Goal: Information Seeking & Learning: Learn about a topic

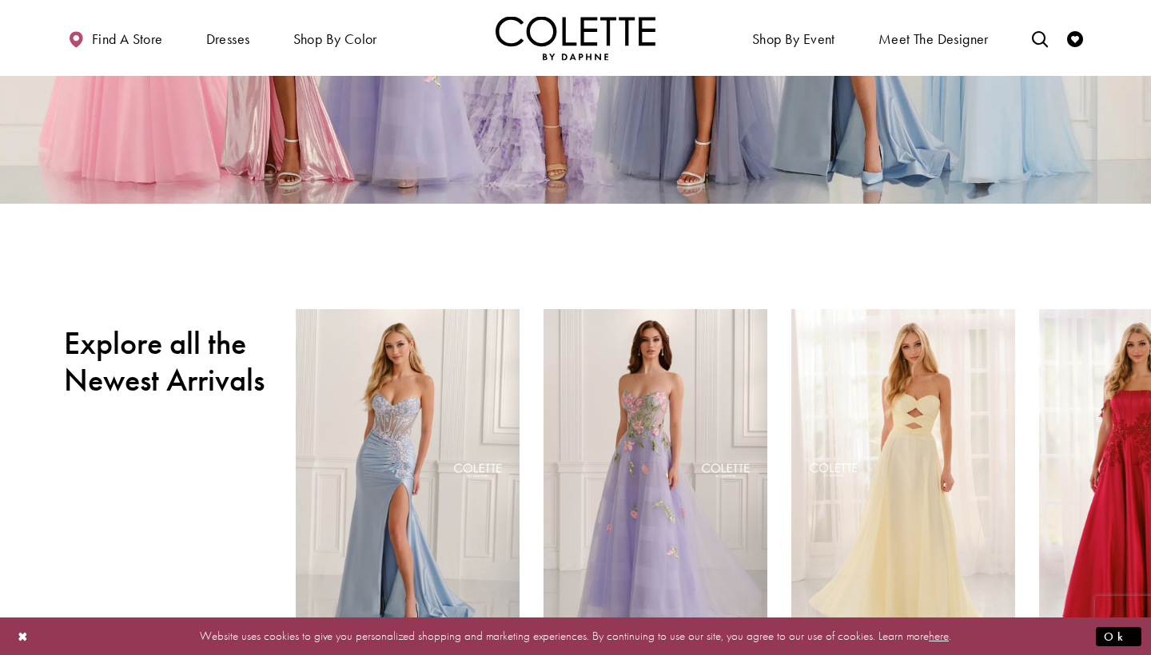
scroll to position [224, 0]
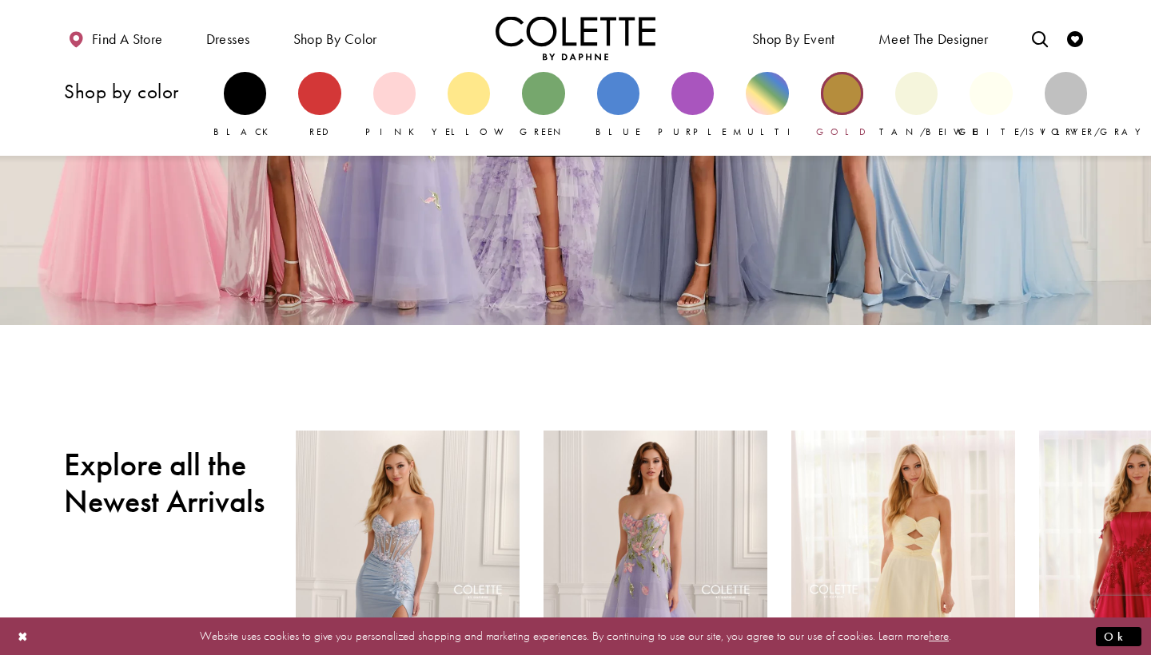
click at [855, 109] on div "Primary block" at bounding box center [842, 93] width 42 height 42
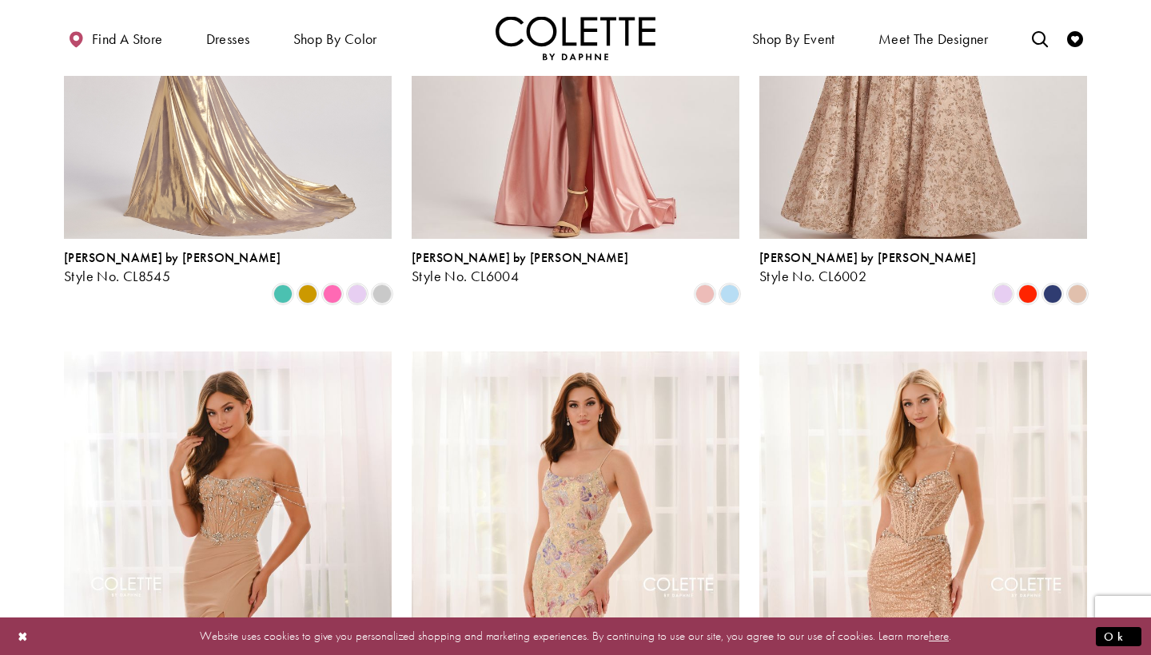
scroll to position [35, 0]
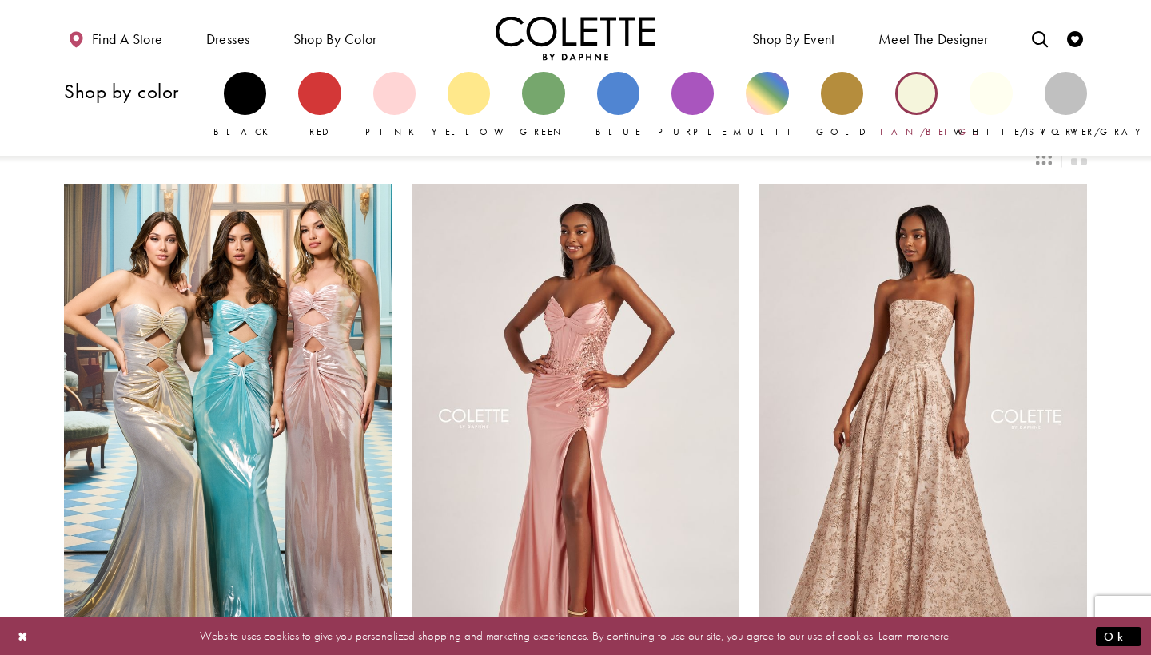
click at [919, 106] on div "Primary block" at bounding box center [916, 93] width 42 height 42
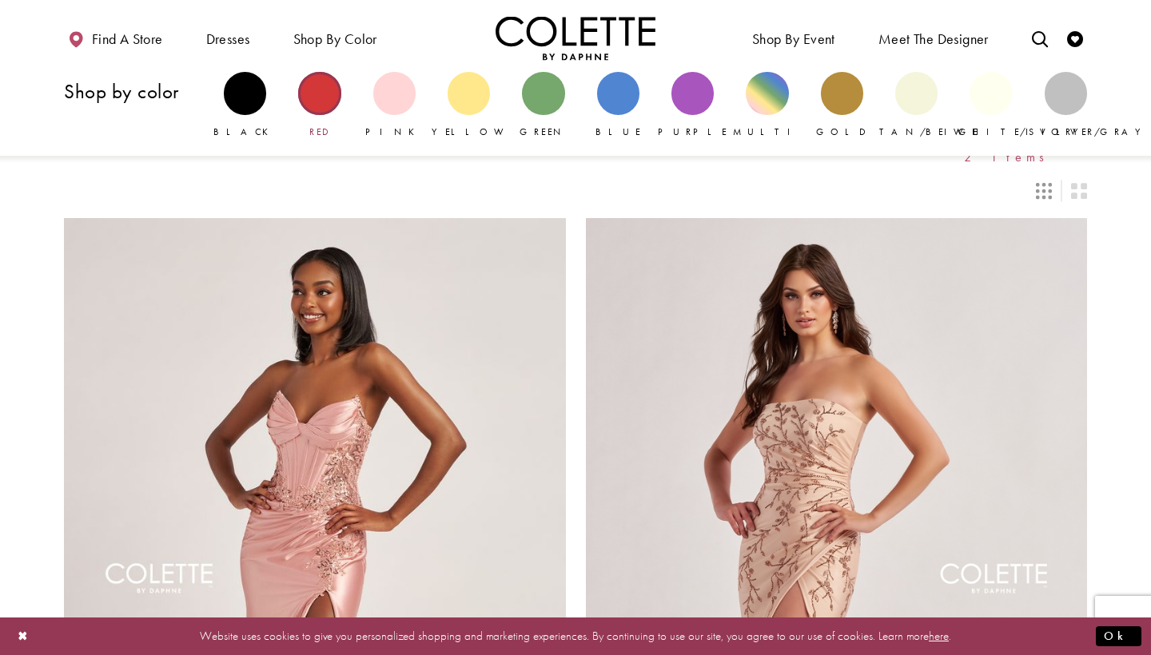
click at [324, 96] on div "Primary block" at bounding box center [319, 93] width 42 height 42
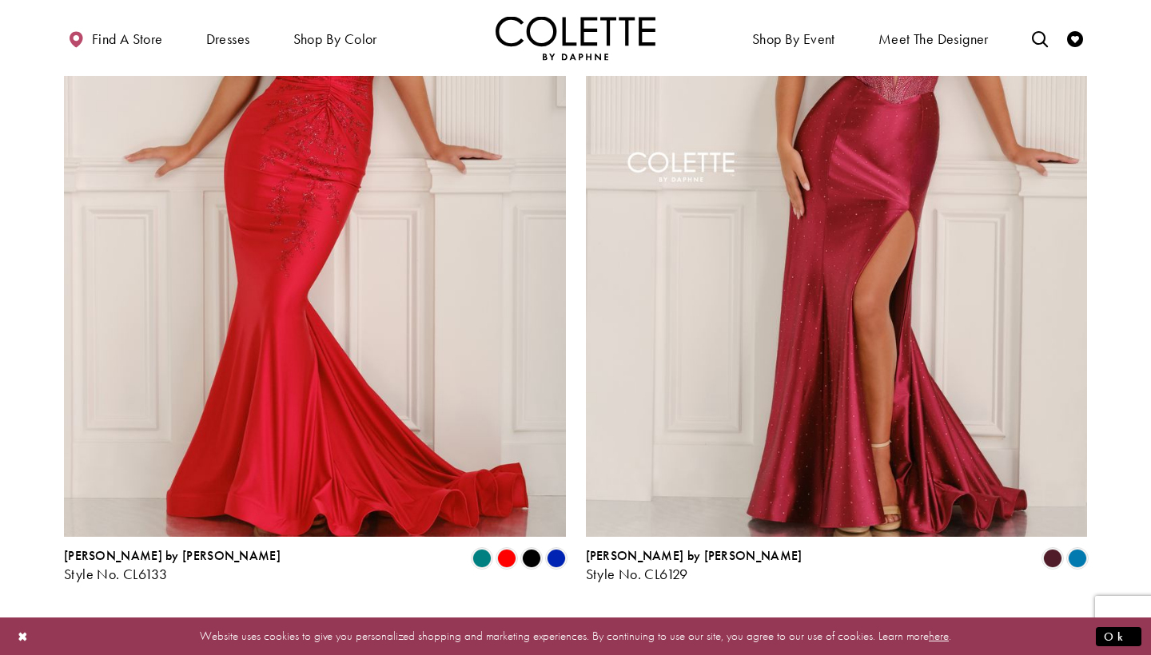
scroll to position [2770, 0]
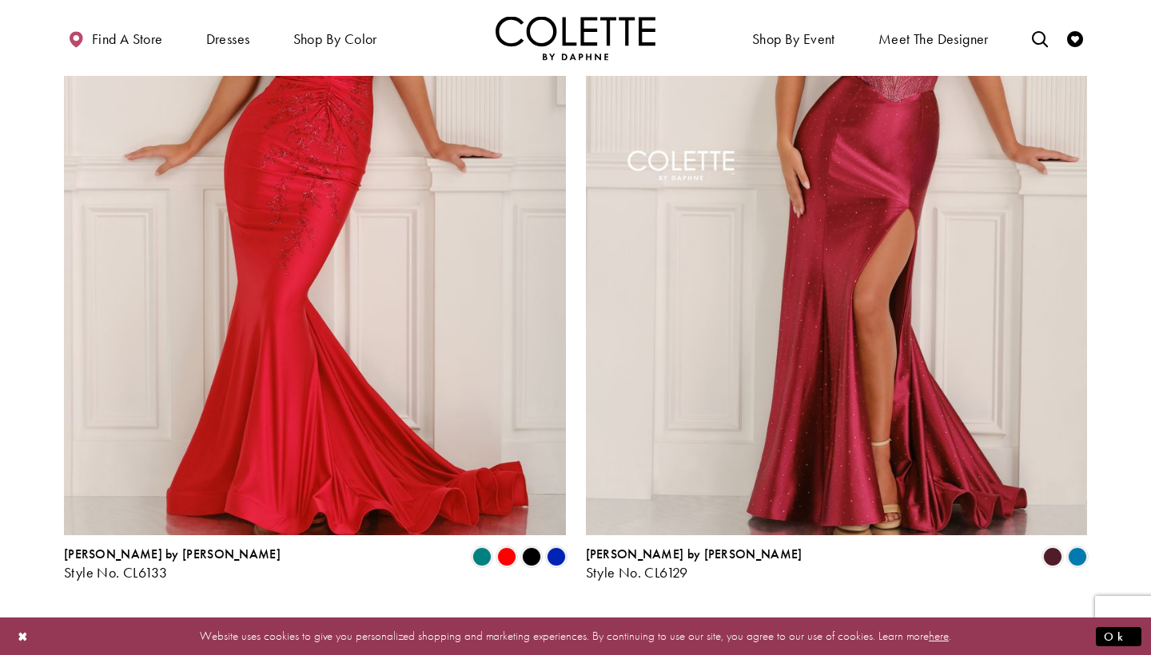
click at [593, 615] on span "2" at bounding box center [594, 623] width 7 height 17
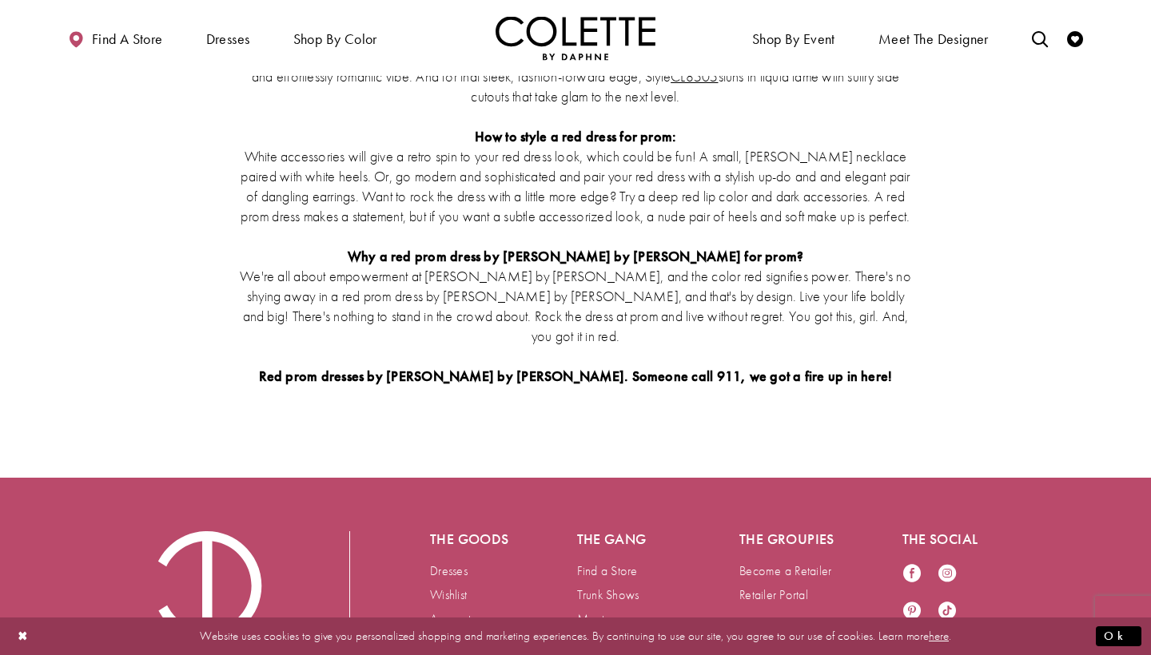
scroll to position [3725, 0]
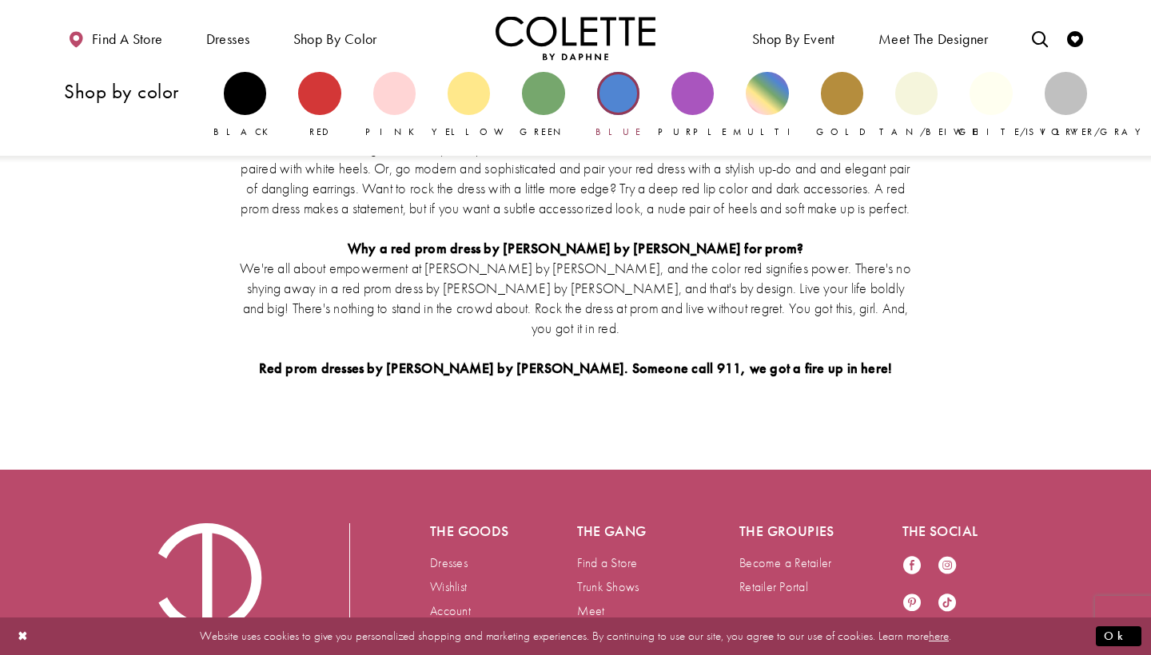
click at [615, 104] on div "Primary block" at bounding box center [618, 93] width 42 height 42
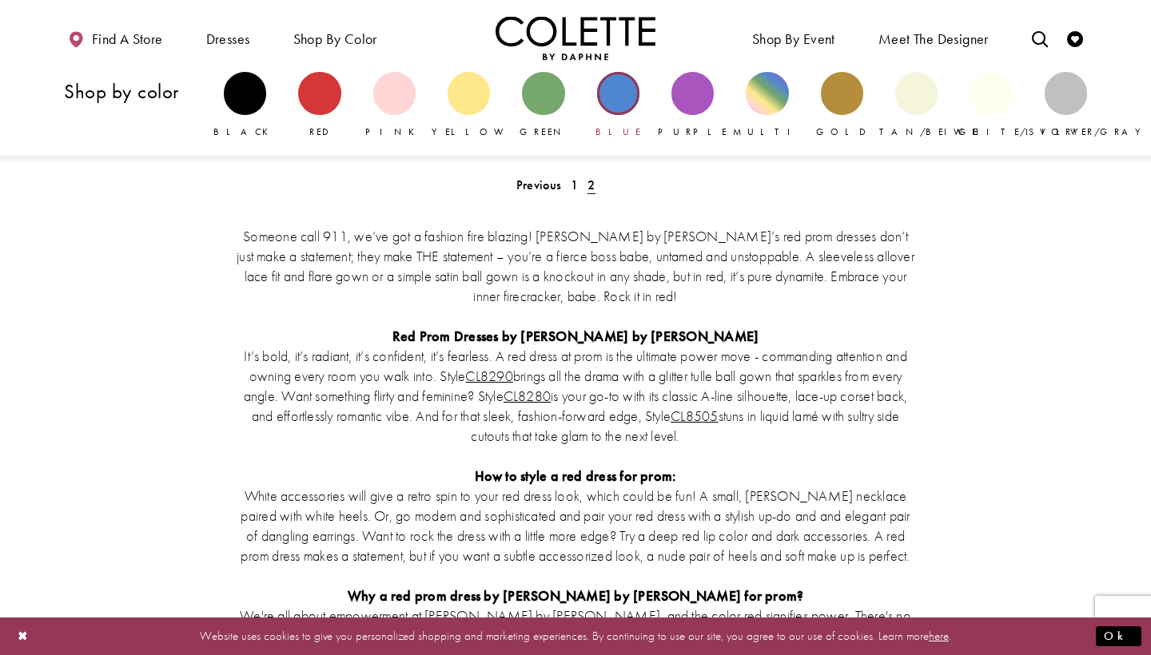
scroll to position [86, 0]
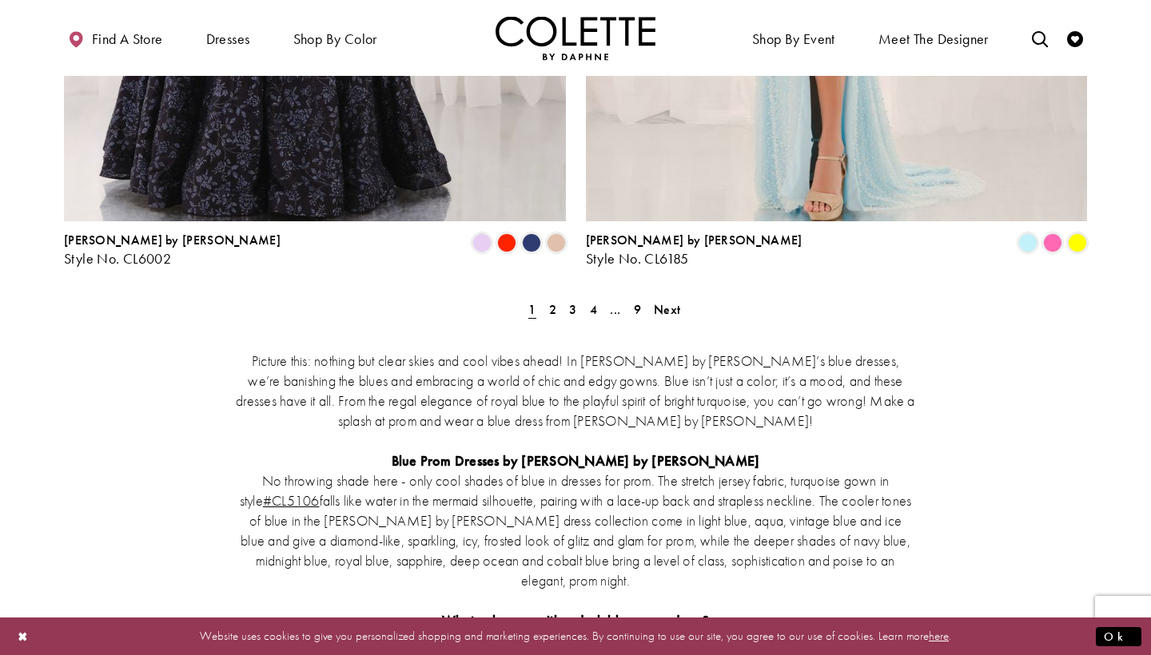
scroll to position [3124, 0]
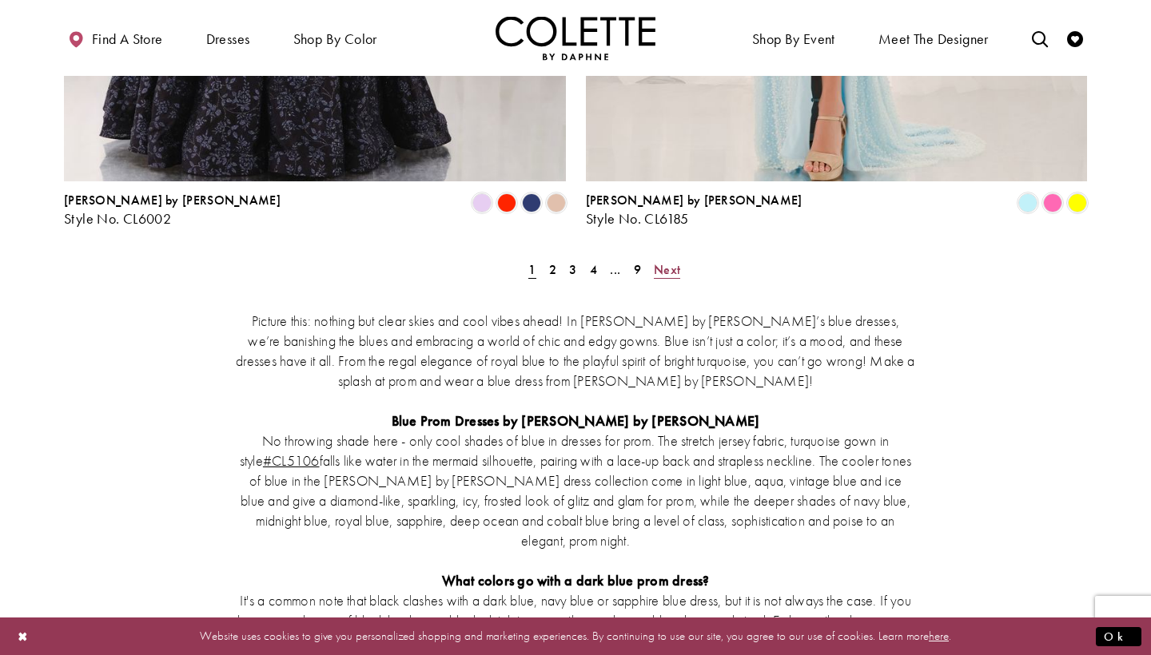
click at [664, 261] on span "Next" at bounding box center [667, 269] width 26 height 17
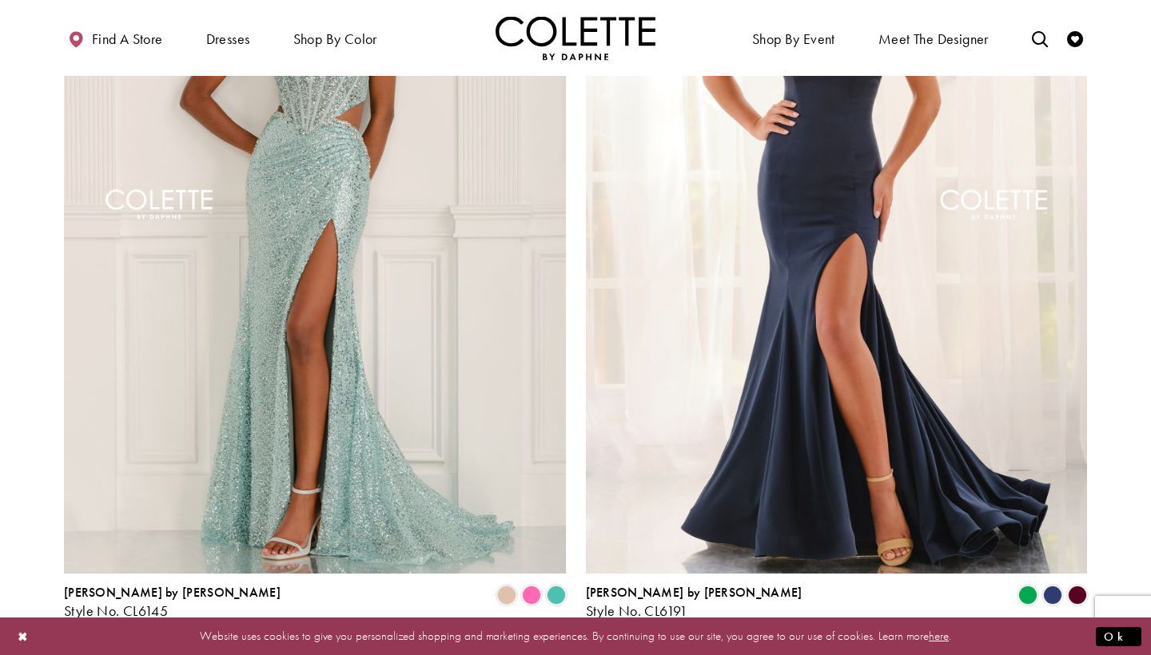
scroll to position [2735, 0]
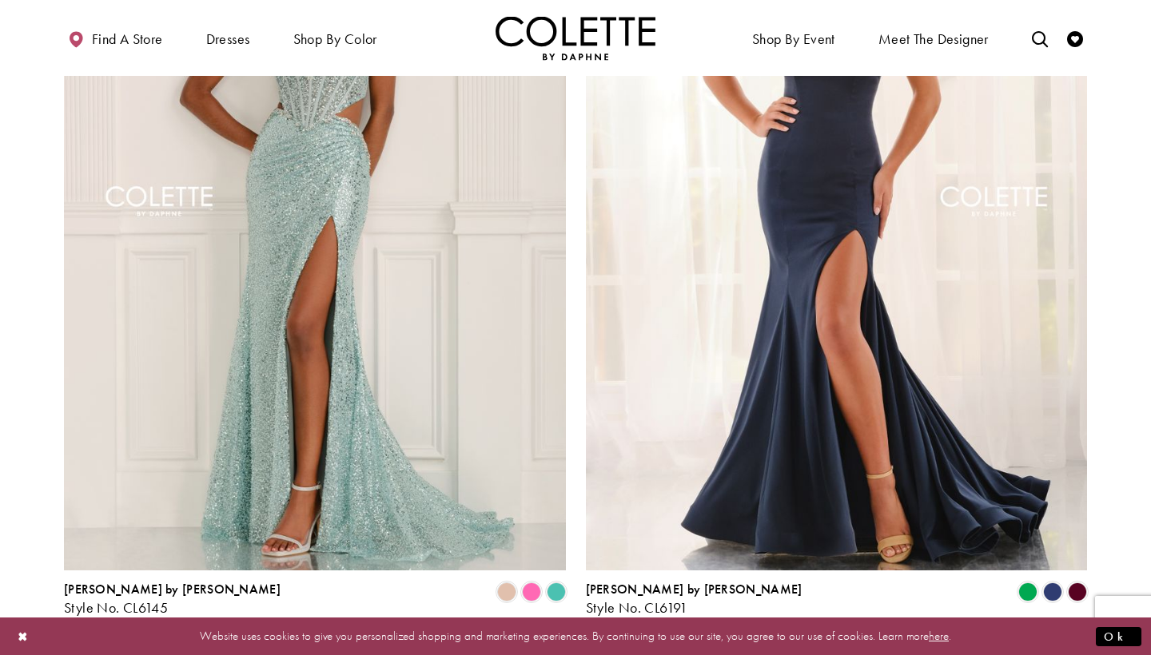
click at [574, 650] on span "3" at bounding box center [572, 658] width 7 height 17
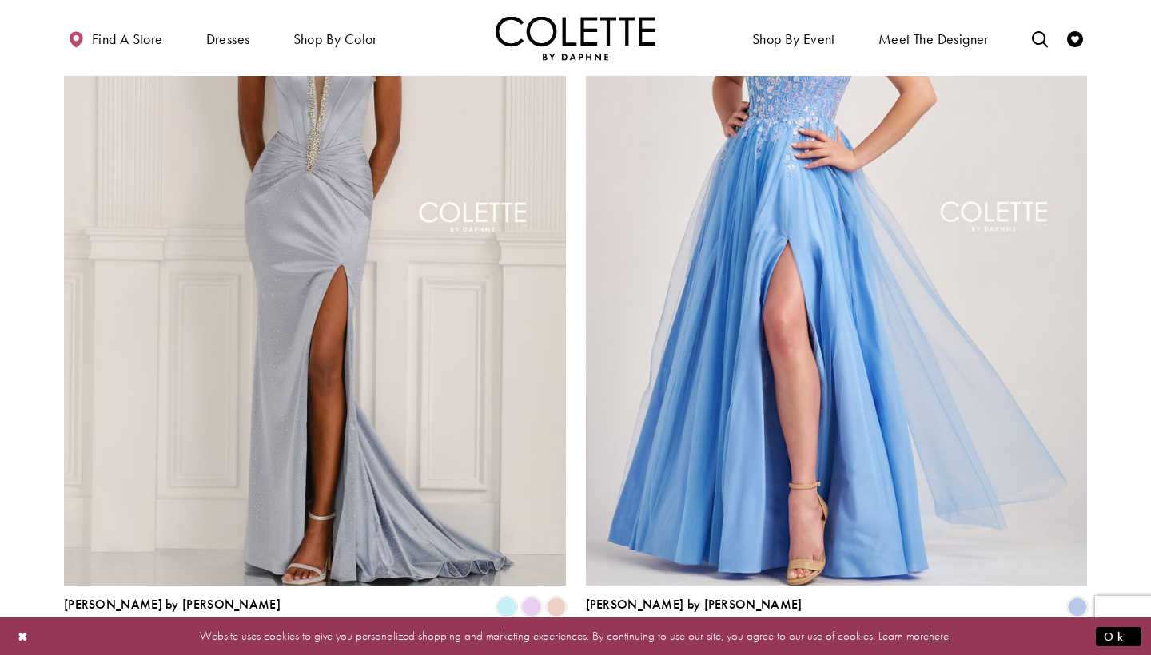
scroll to position [2747, 0]
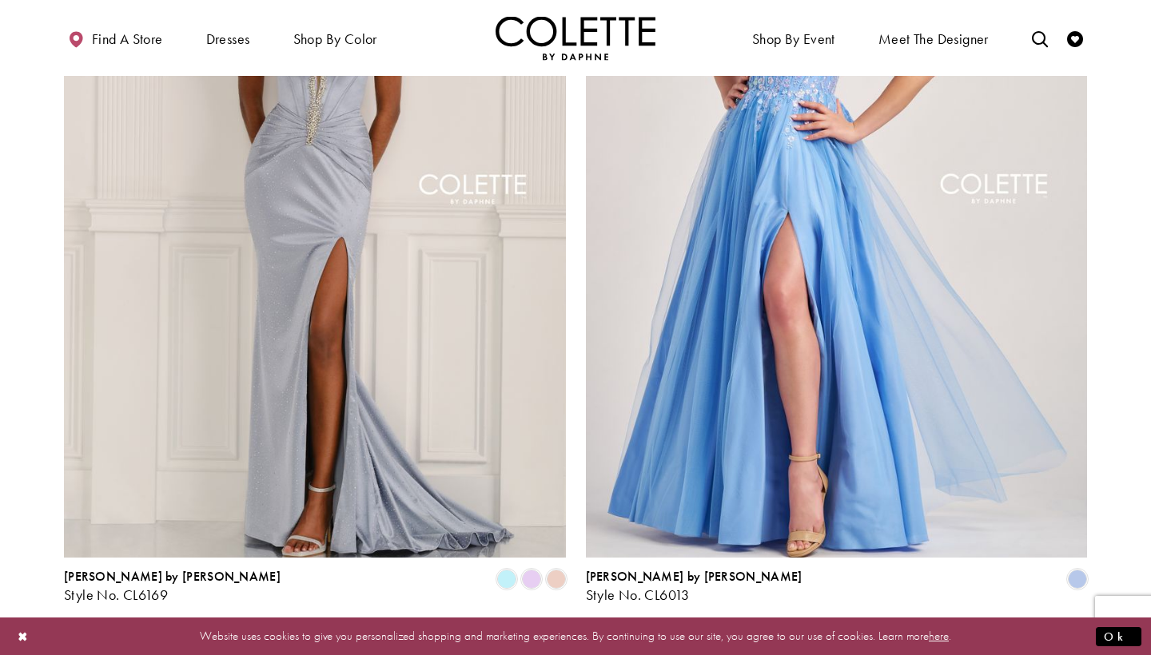
click at [597, 634] on link "4" at bounding box center [590, 645] width 17 height 23
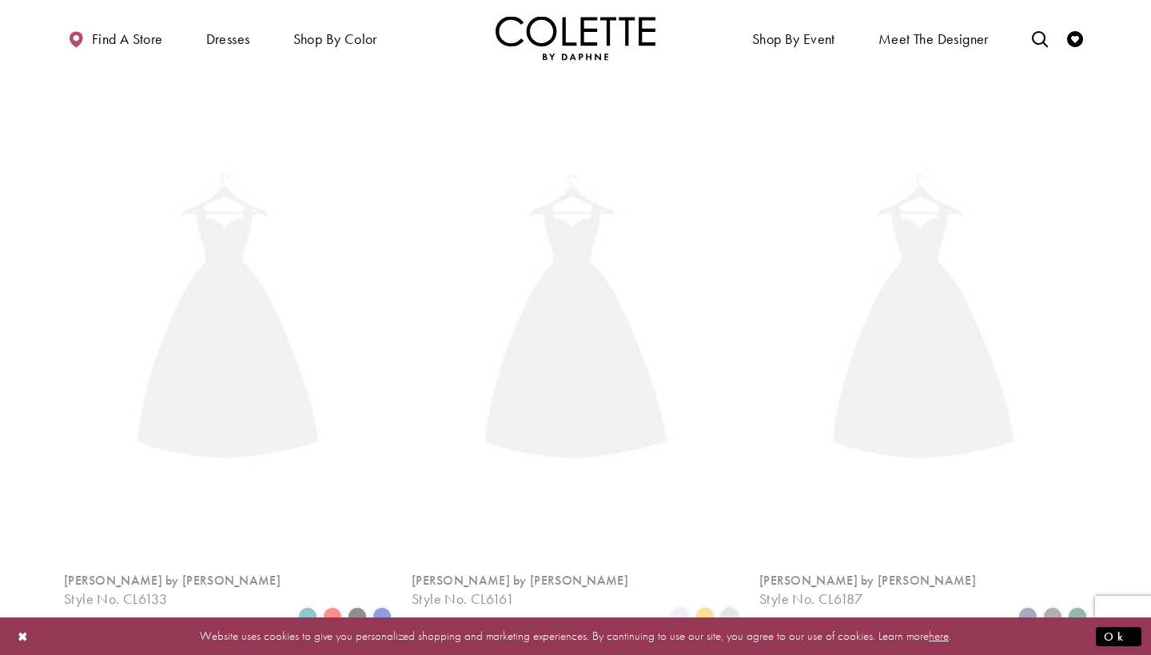
scroll to position [86, 0]
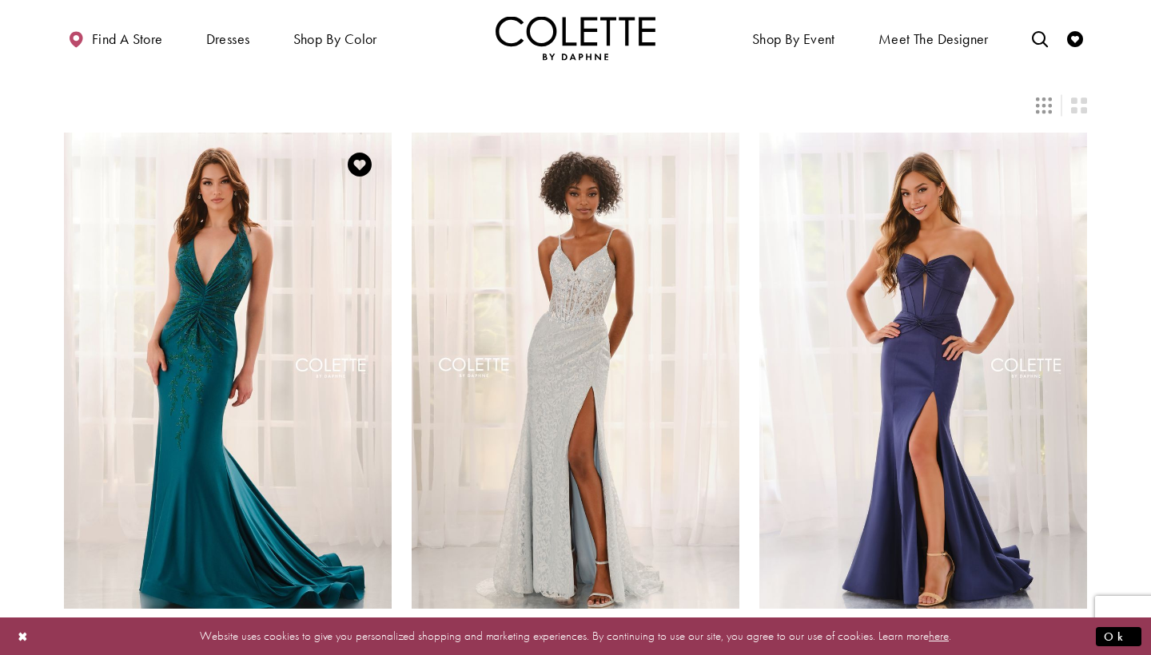
click at [384, 654] on span "Product List" at bounding box center [381, 663] width 19 height 19
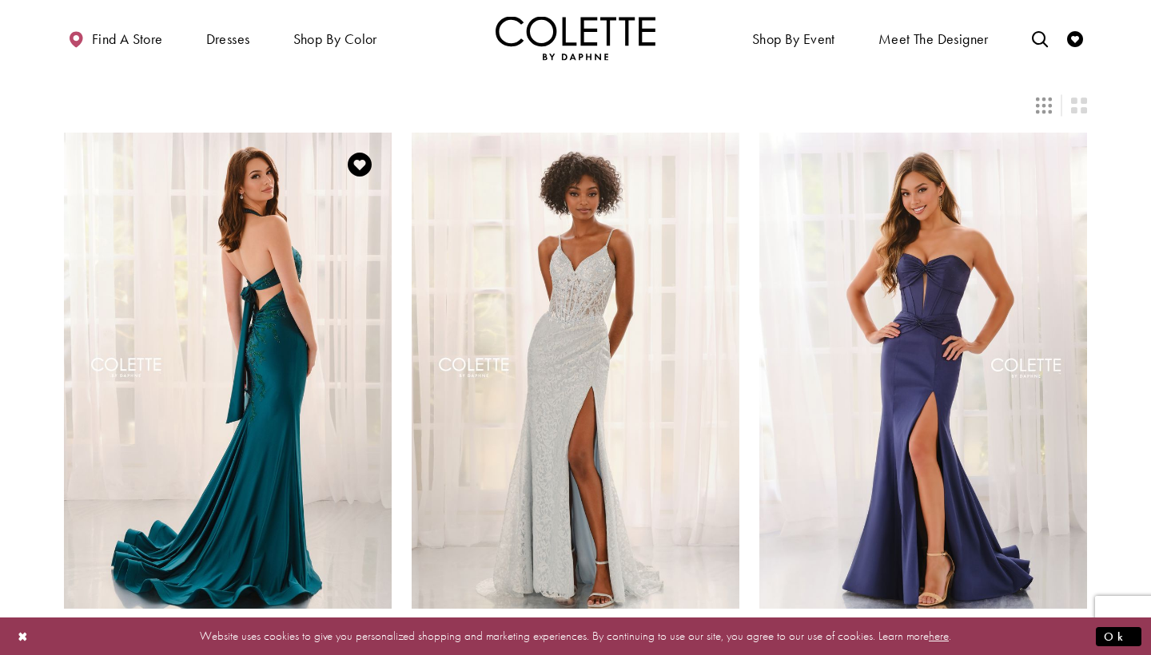
click at [353, 385] on img "Visit Colette by Daphne Style No. CL6133 Page" at bounding box center [228, 371] width 328 height 476
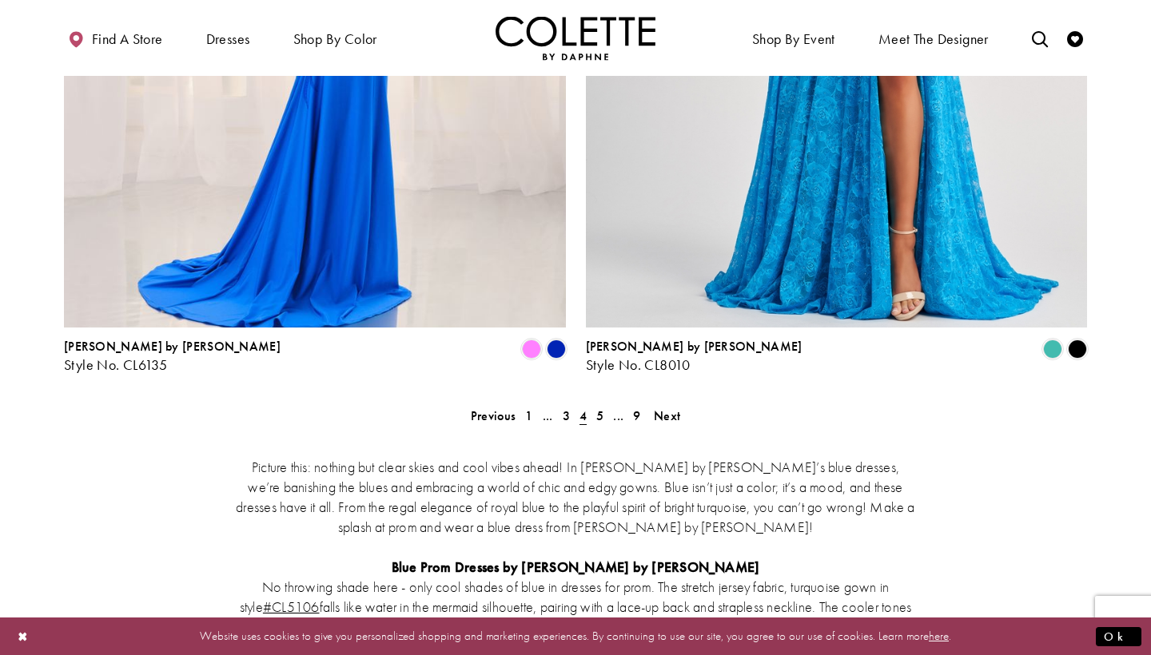
scroll to position [2762, 0]
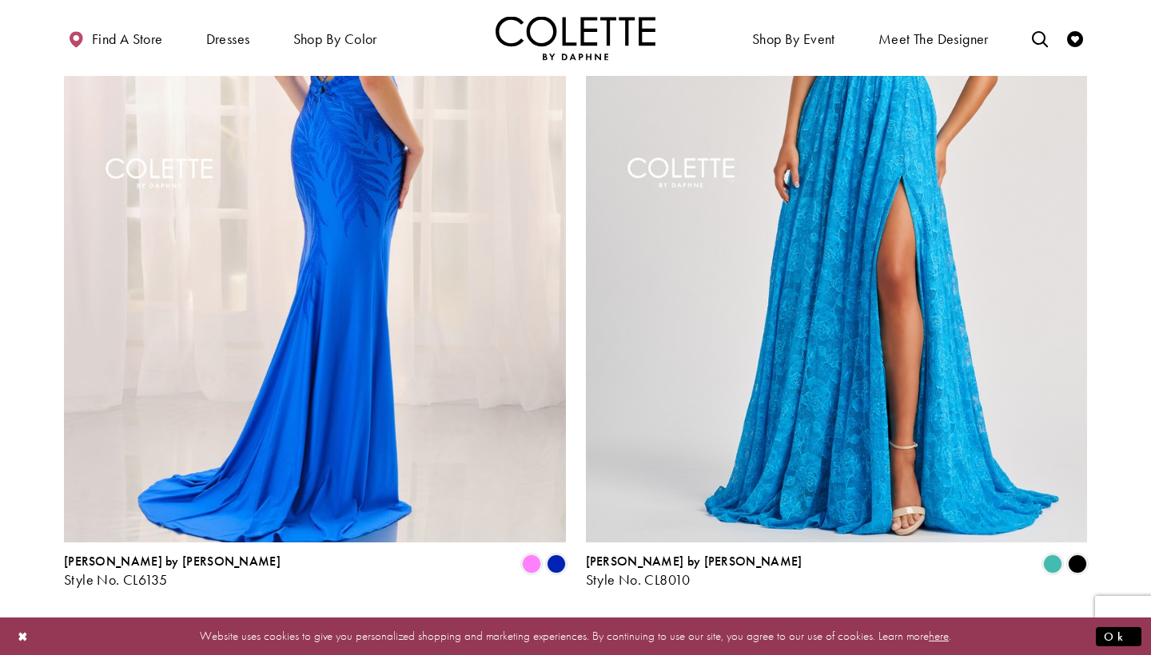
click at [599, 622] on span "5" at bounding box center [599, 630] width 7 height 17
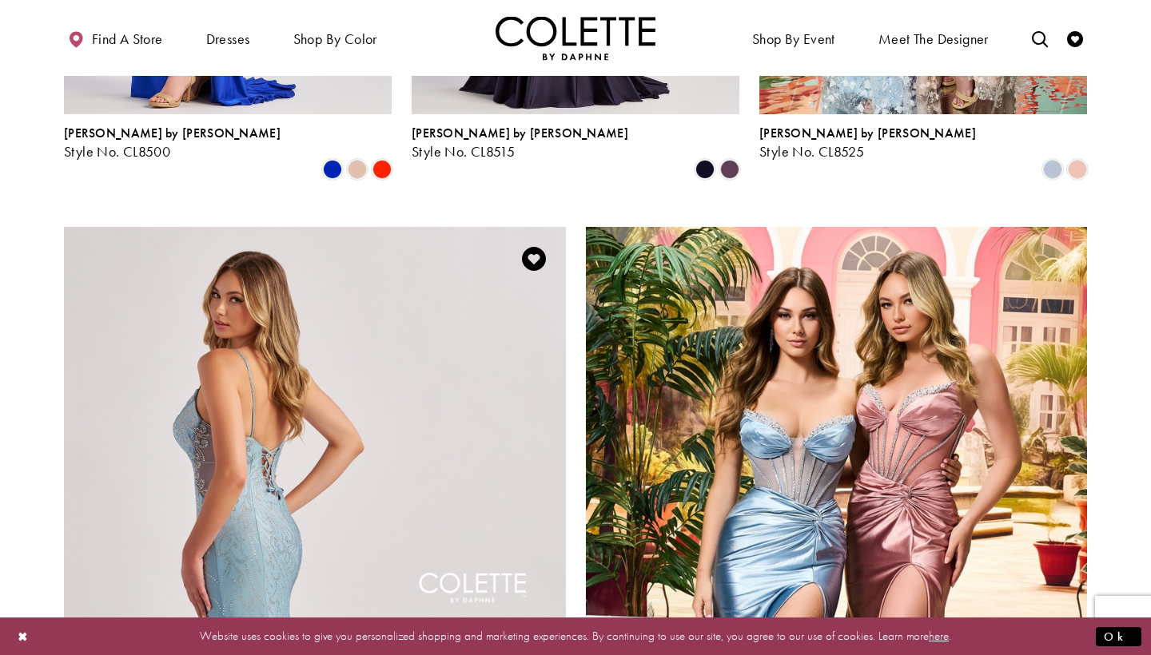
scroll to position [2296, 0]
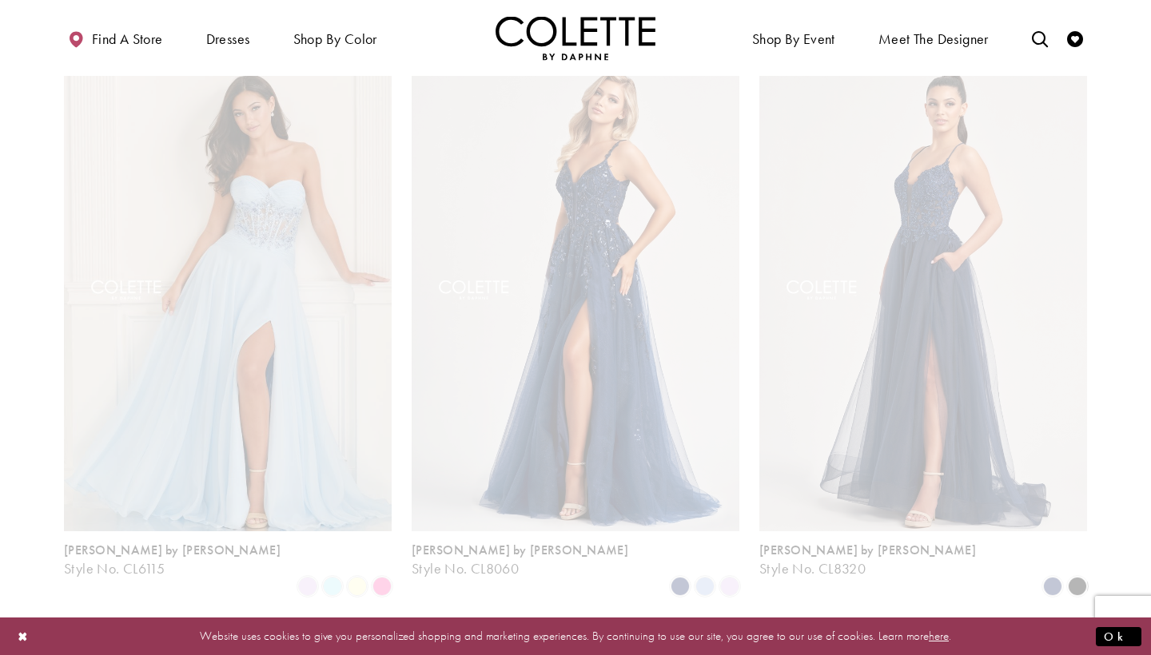
scroll to position [86, 0]
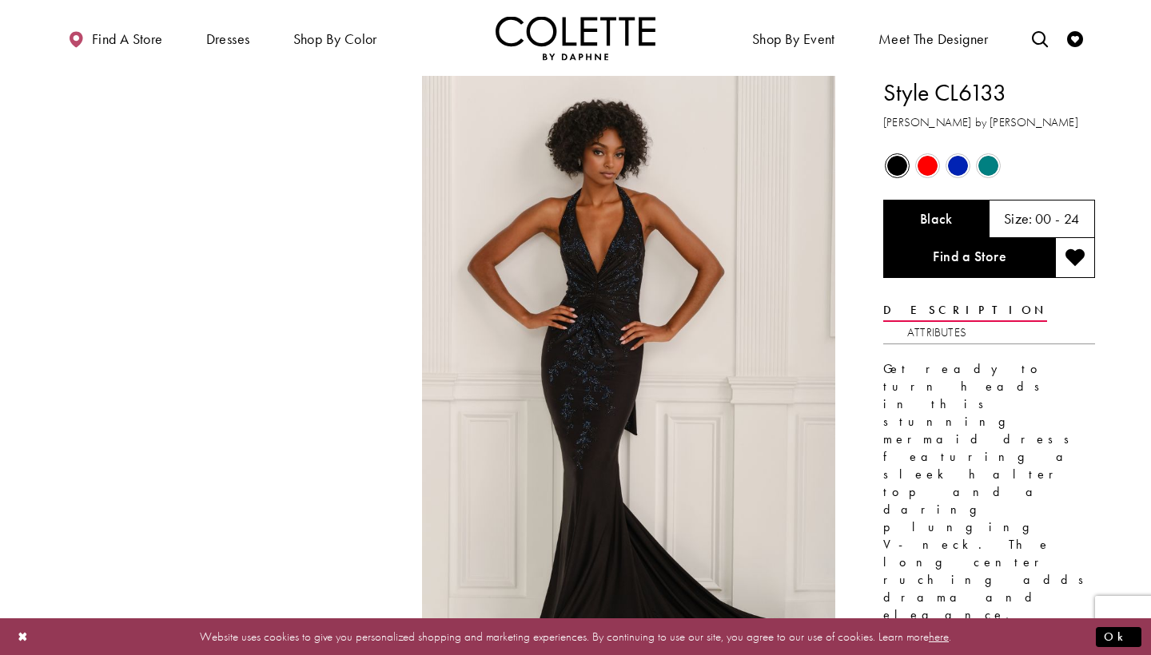
click at [962, 165] on span "Product color controls state depends on size chosen" at bounding box center [958, 166] width 20 height 20
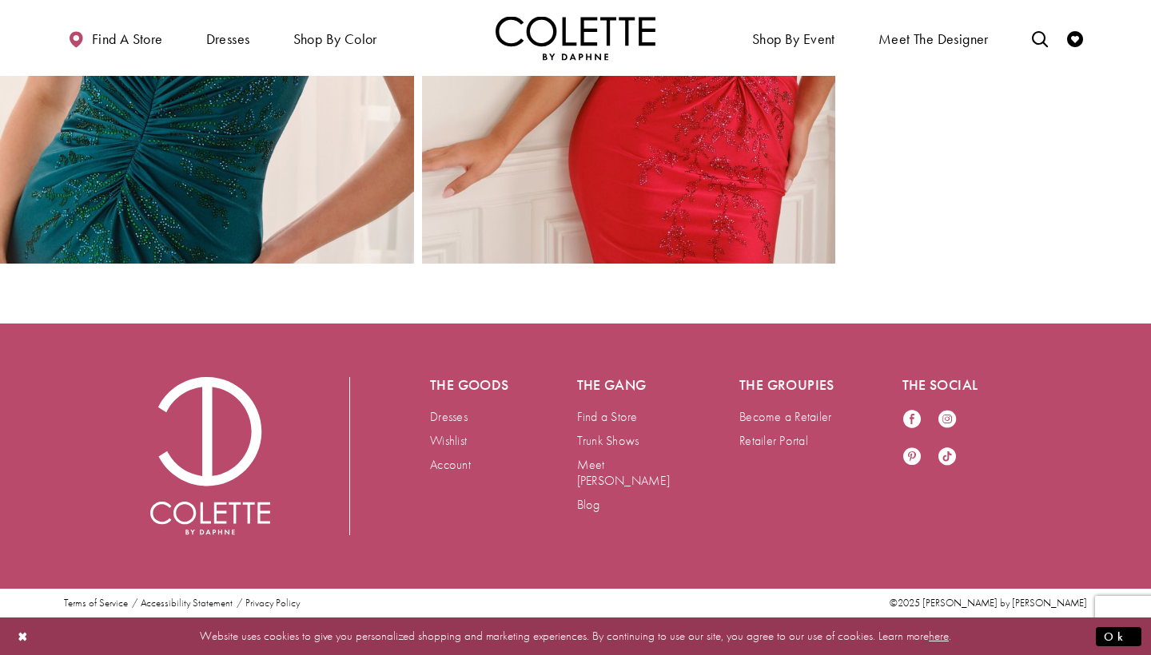
scroll to position [3061, 0]
